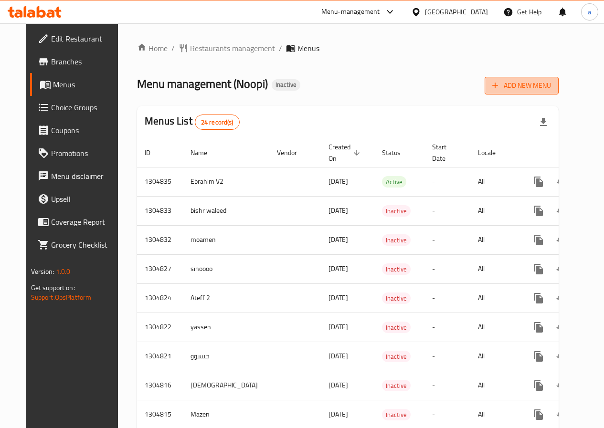
click at [533, 84] on span "Add New Menu" at bounding box center [521, 86] width 59 height 12
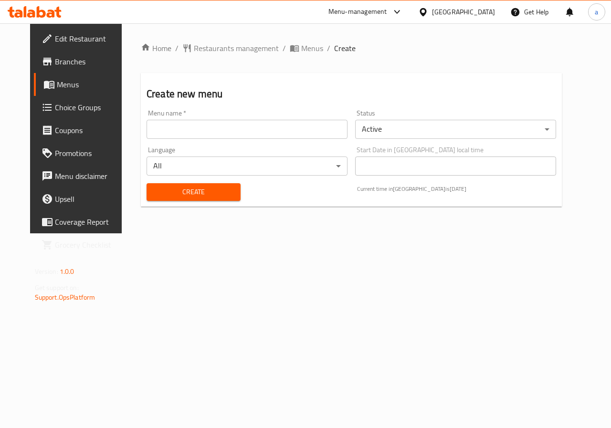
click at [276, 131] on input "text" at bounding box center [247, 129] width 201 height 19
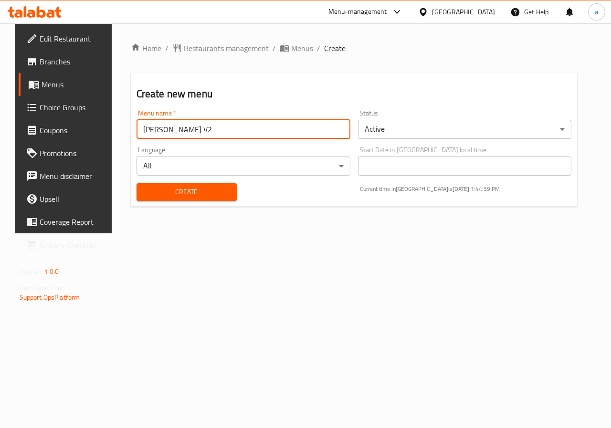
type input "[PERSON_NAME] V2"
click at [214, 191] on span "Create" at bounding box center [186, 192] width 85 height 12
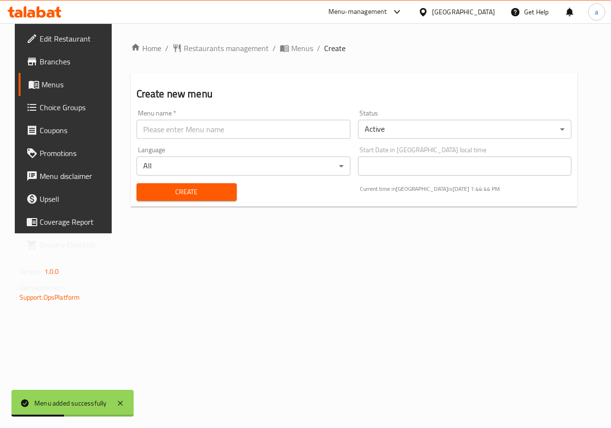
click at [57, 92] on link "Menus" at bounding box center [68, 84] width 98 height 23
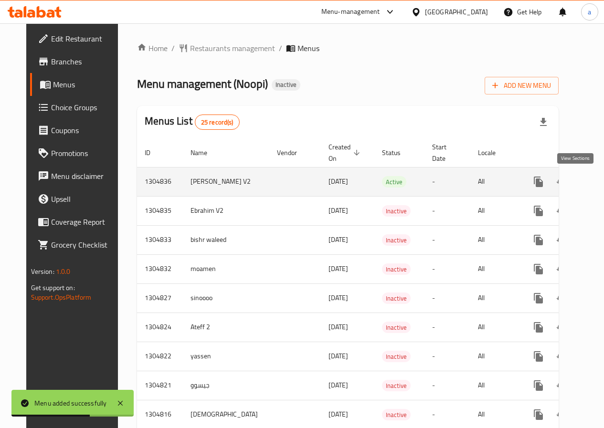
click at [601, 180] on icon "enhanced table" at bounding box center [606, 181] width 11 height 11
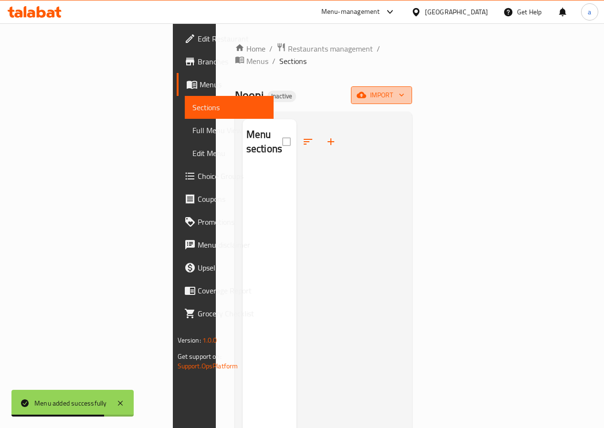
click at [404, 89] on span "import" at bounding box center [381, 95] width 46 height 12
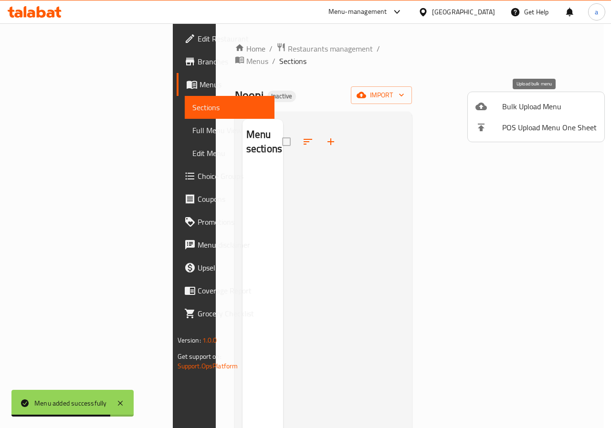
click at [527, 108] on span "Bulk Upload Menu" at bounding box center [549, 106] width 94 height 11
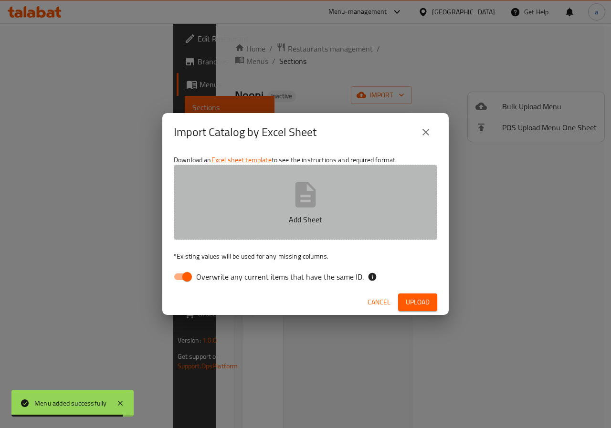
click at [264, 190] on button "Add Sheet" at bounding box center [305, 202] width 263 height 75
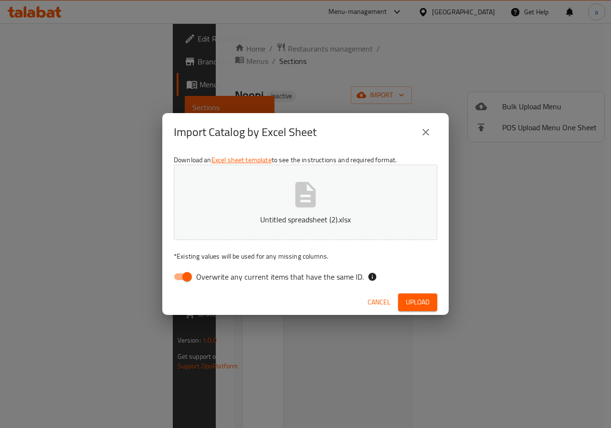
click at [328, 277] on span "Overwrite any current items that have the same ID." at bounding box center [280, 276] width 168 height 11
click at [214, 277] on input "Overwrite any current items that have the same ID." at bounding box center [187, 277] width 54 height 18
checkbox input "false"
click at [333, 214] on p "Untitled spreadsheet (2).xlsx" at bounding box center [306, 219] width 234 height 11
click at [151, 37] on div "Import Catalog by Excel Sheet Download an Excel sheet template to see the instr…" at bounding box center [305, 214] width 611 height 428
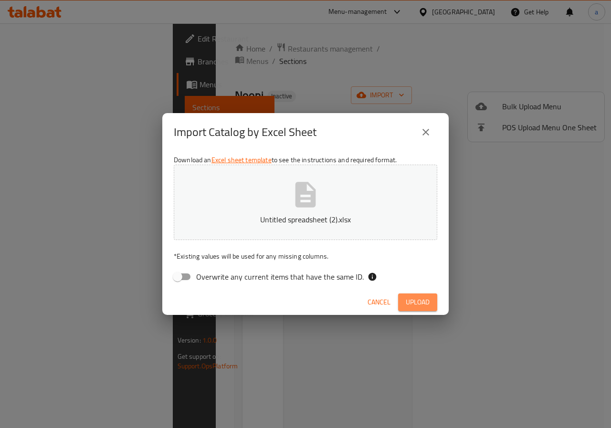
click at [414, 297] on span "Upload" at bounding box center [418, 302] width 24 height 12
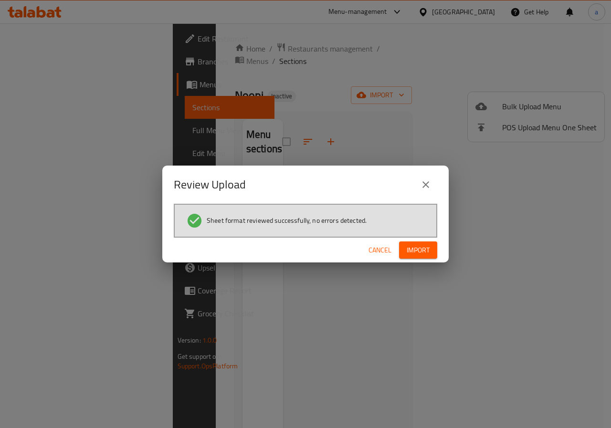
click at [431, 256] on button "Import" at bounding box center [418, 250] width 38 height 18
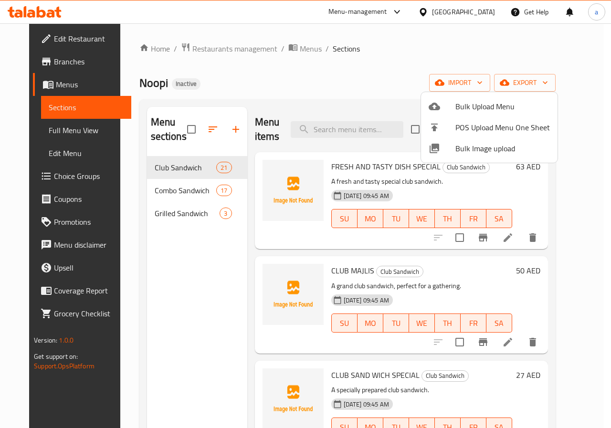
click at [31, 88] on div at bounding box center [305, 214] width 611 height 428
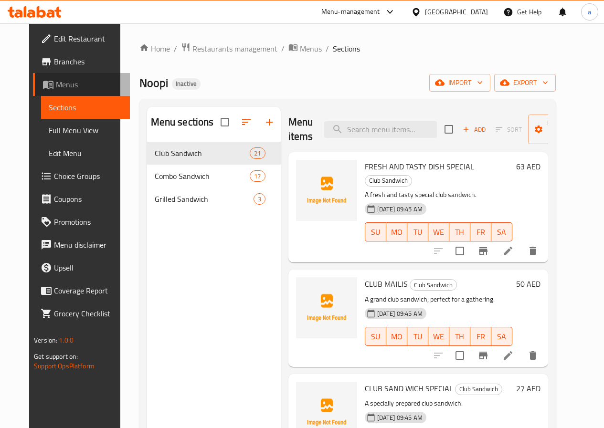
click at [56, 86] on span "Menus" at bounding box center [89, 84] width 66 height 11
